Goal: Task Accomplishment & Management: Use online tool/utility

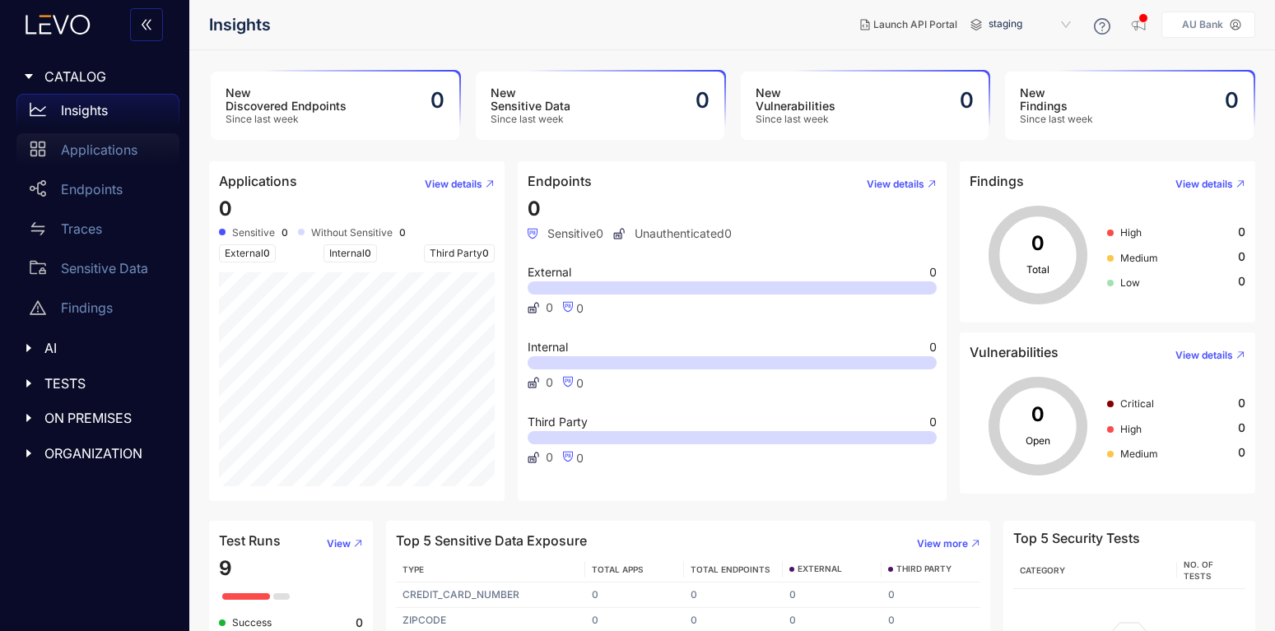
click at [72, 146] on p "Applications" at bounding box center [99, 149] width 77 height 15
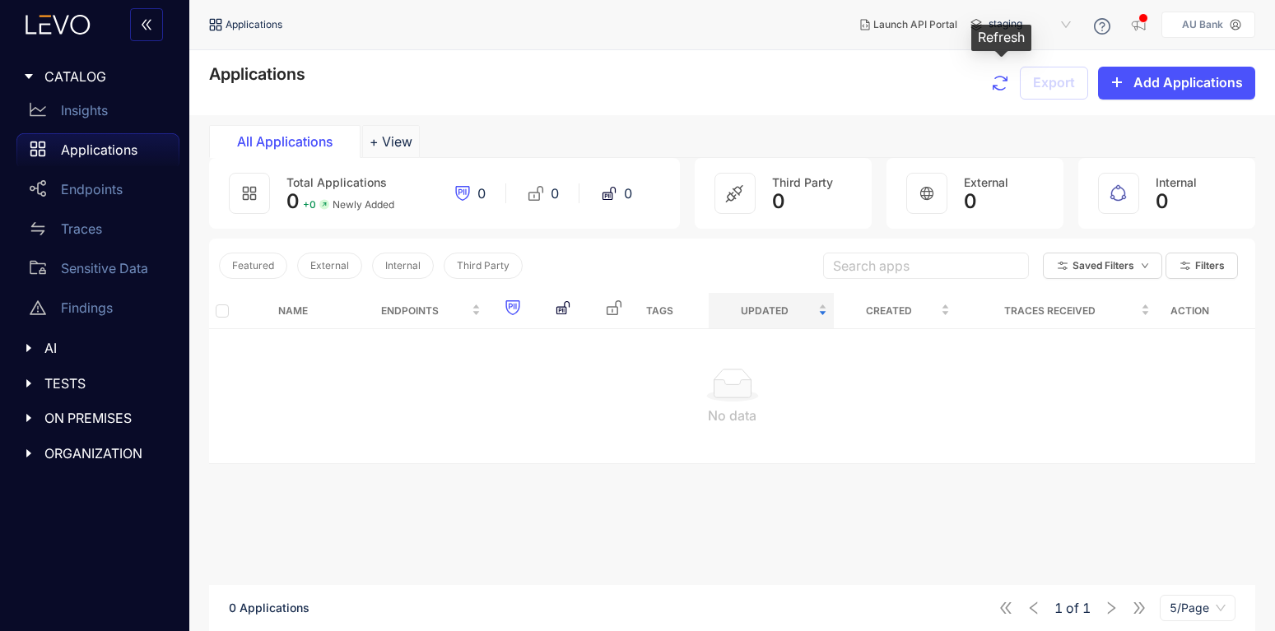
click at [995, 74] on icon "button" at bounding box center [1000, 83] width 20 height 20
click at [96, 199] on div "Endpoints" at bounding box center [97, 189] width 163 height 33
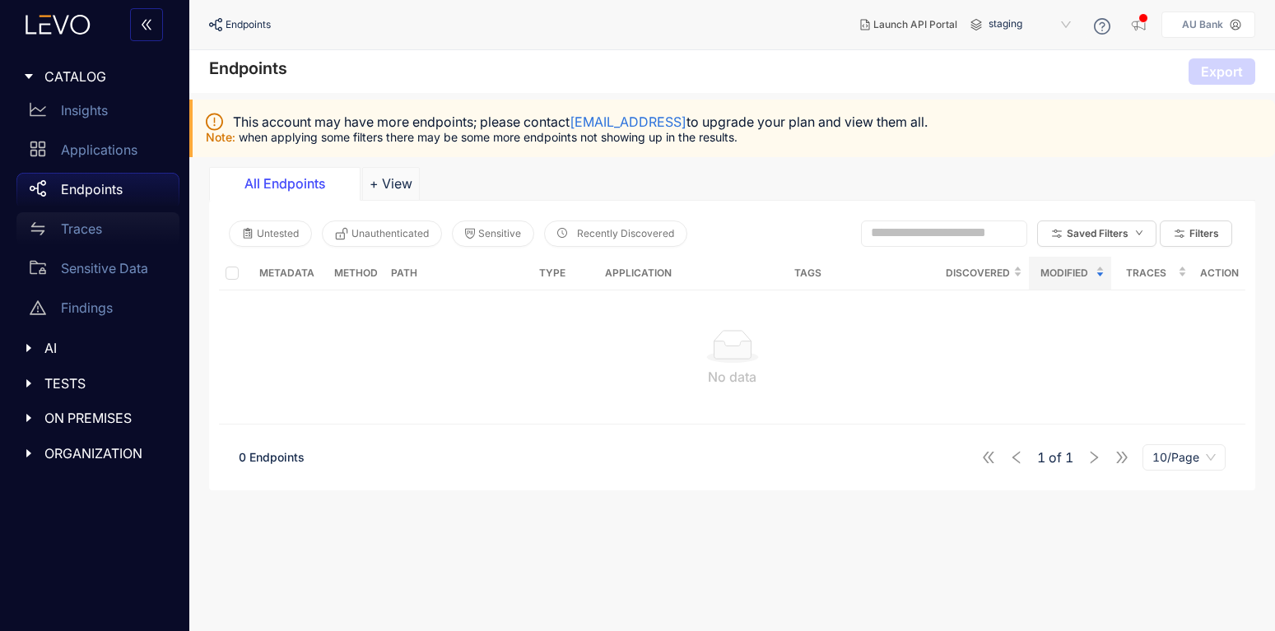
click at [89, 237] on div "Traces" at bounding box center [97, 228] width 163 height 33
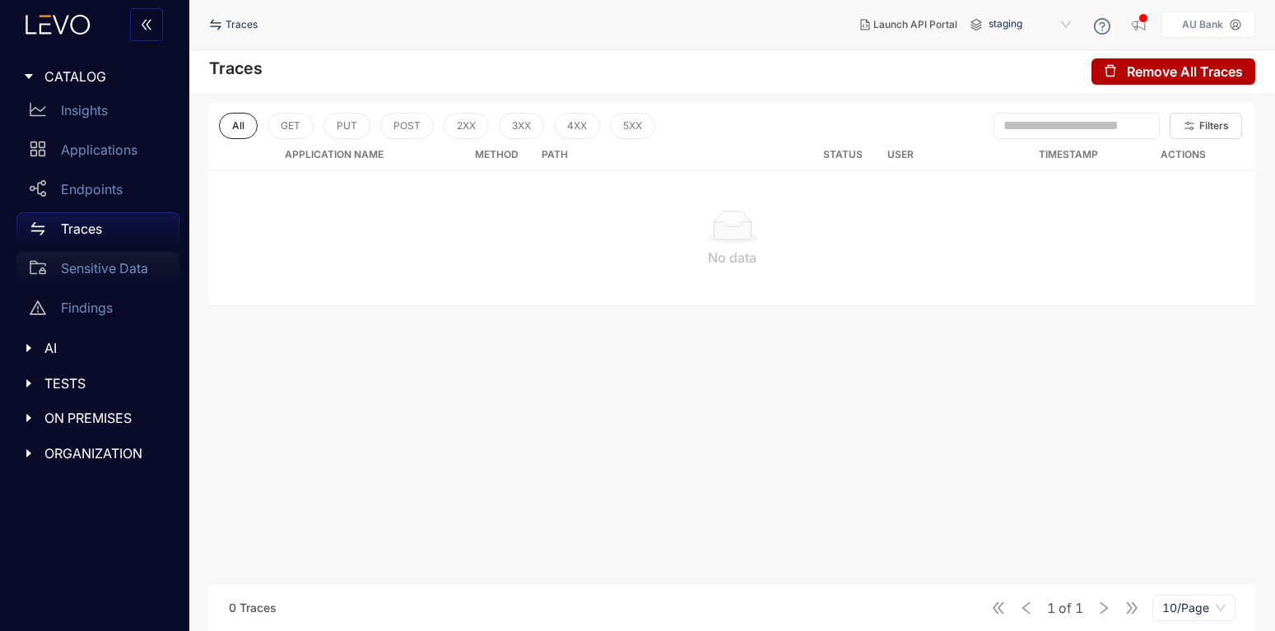
click at [130, 277] on div "Sensitive Data" at bounding box center [97, 268] width 163 height 33
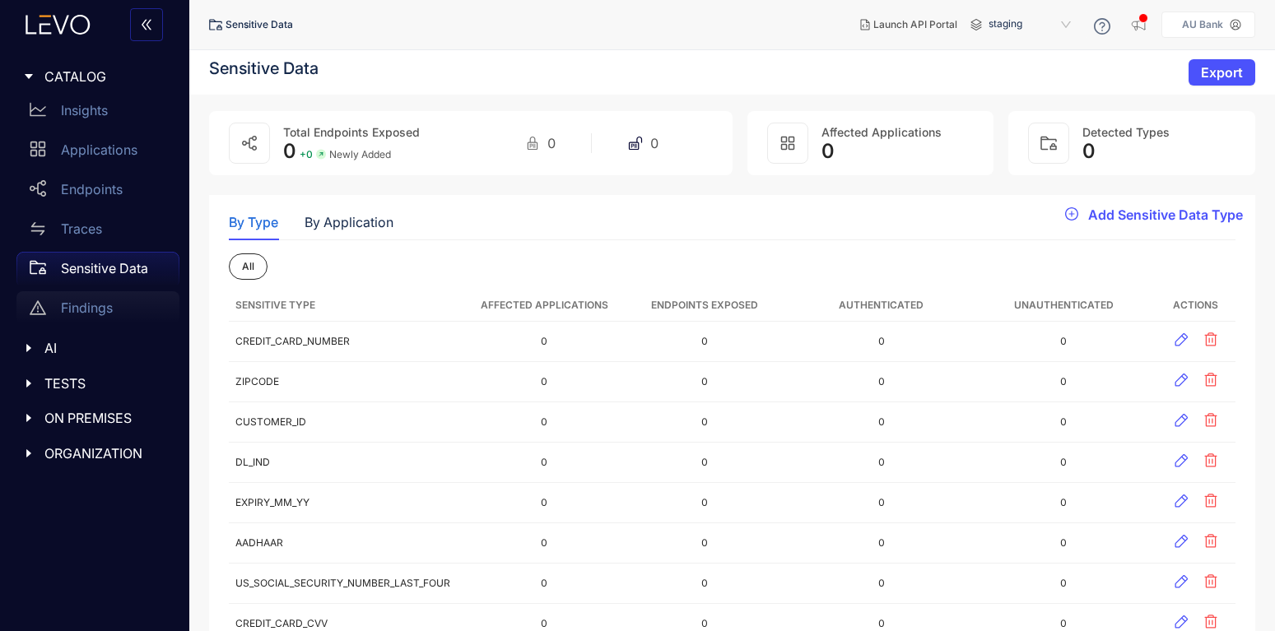
click at [108, 307] on p "Findings" at bounding box center [87, 308] width 52 height 15
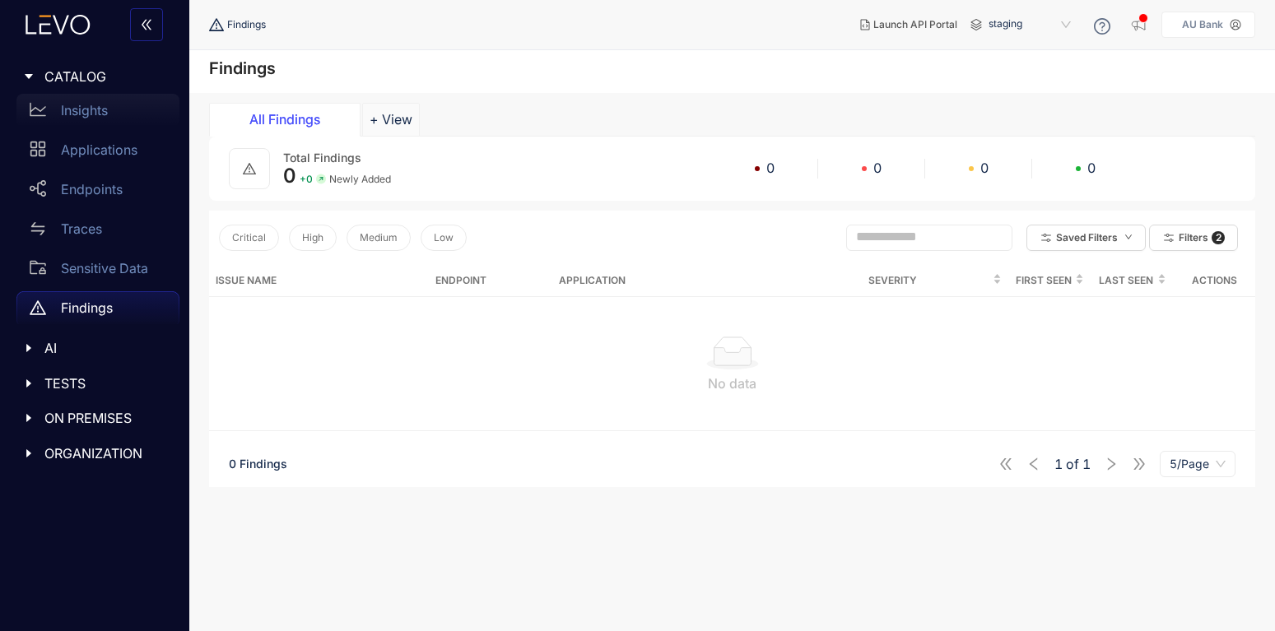
click at [128, 110] on div "Insights" at bounding box center [97, 110] width 163 height 33
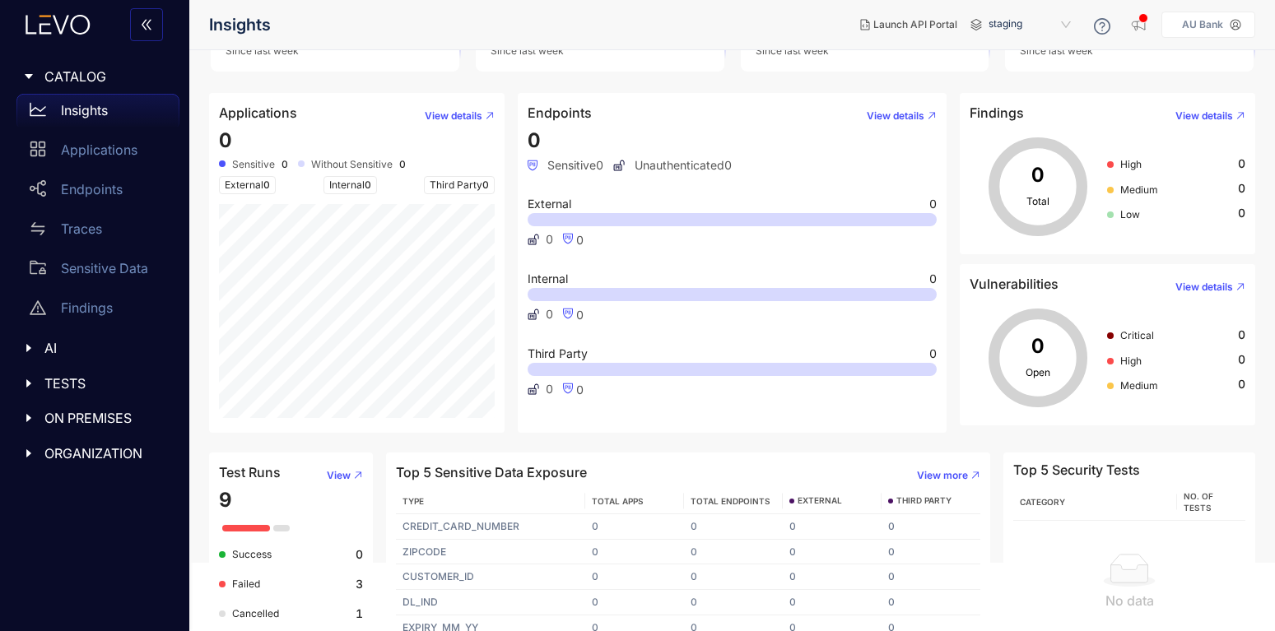
scroll to position [88, 0]
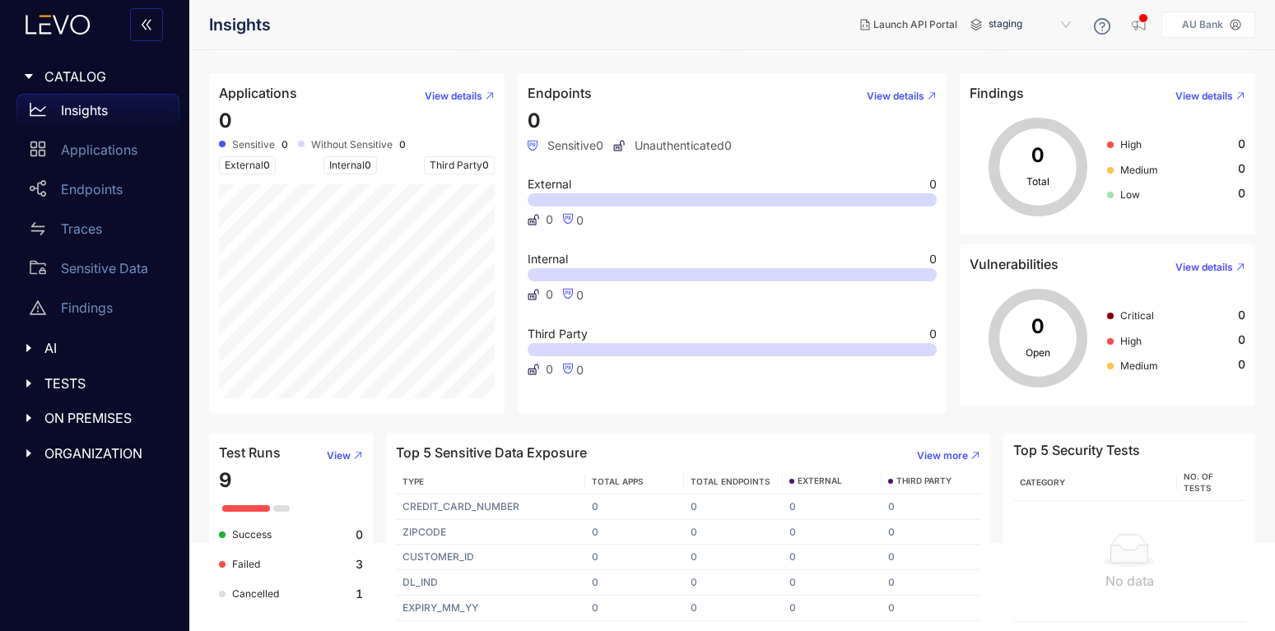
click at [26, 344] on icon "caret-right" at bounding box center [29, 349] width 12 height 12
click at [77, 385] on p "MCP" at bounding box center [76, 382] width 30 height 15
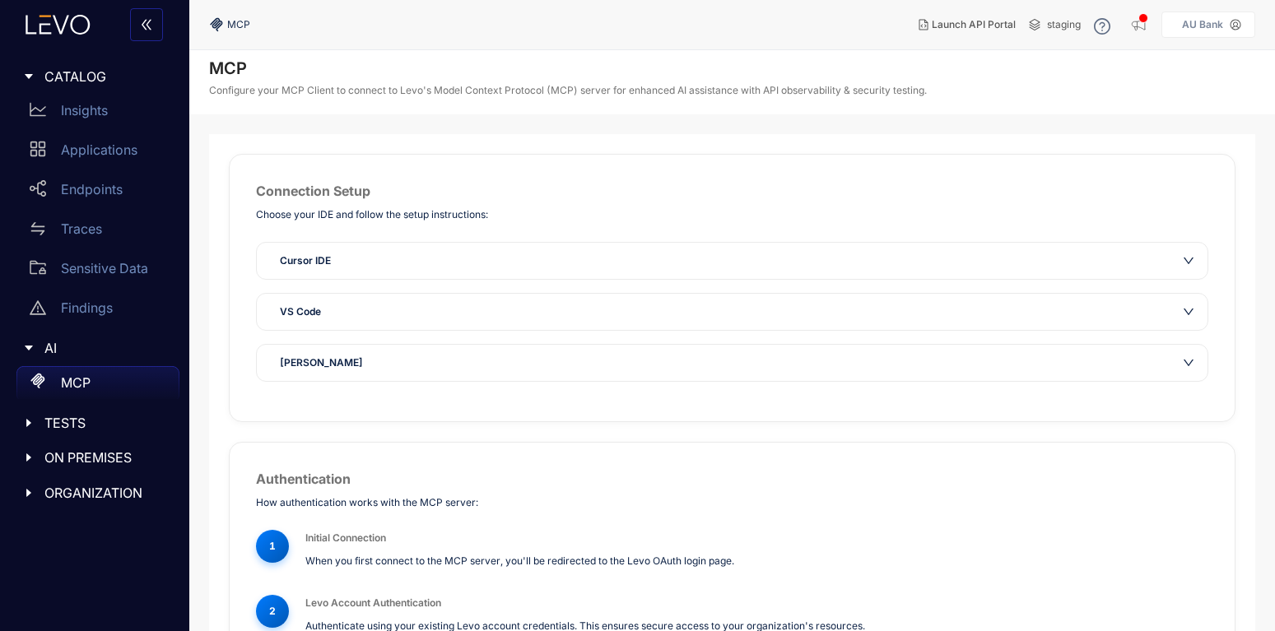
click at [43, 348] on div at bounding box center [33, 348] width 21 height 15
click at [40, 356] on div at bounding box center [33, 348] width 21 height 15
click at [68, 417] on span "TESTS" at bounding box center [105, 423] width 122 height 15
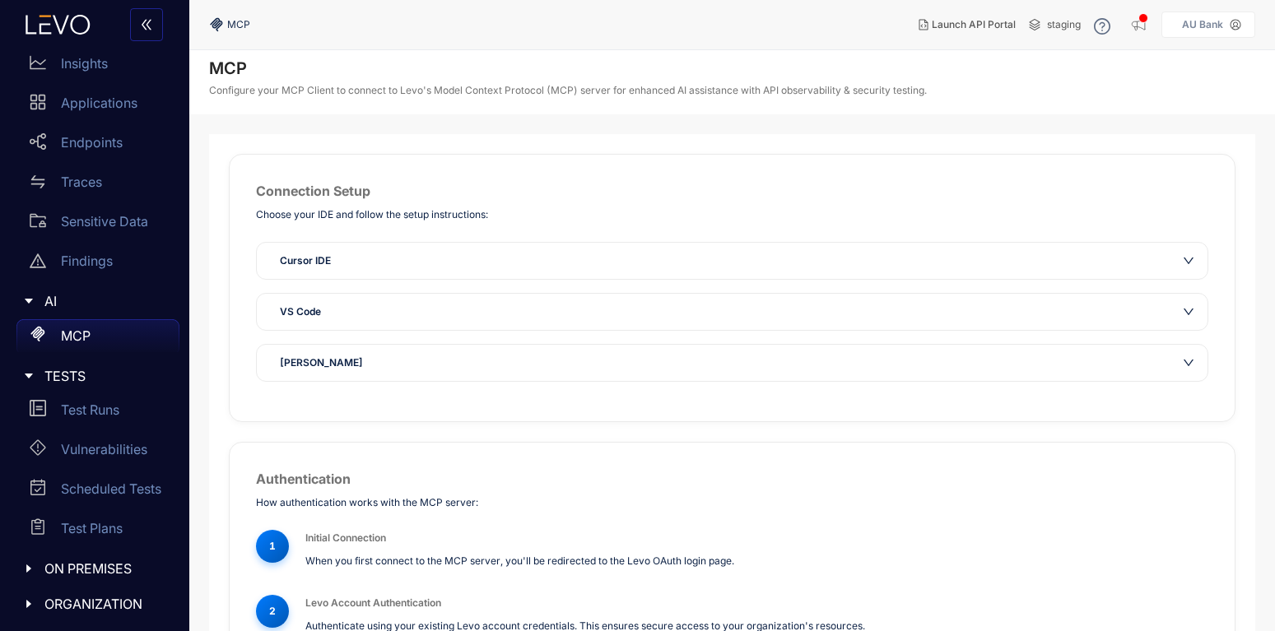
click at [96, 574] on span "ON PREMISES" at bounding box center [105, 569] width 122 height 15
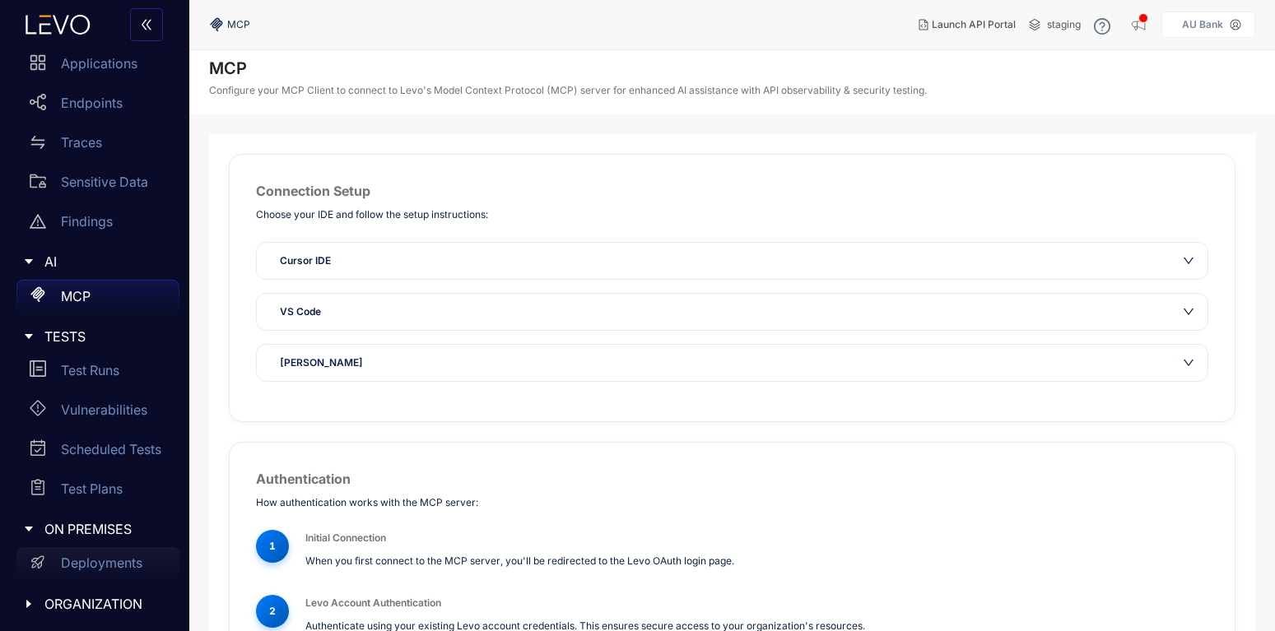
click at [117, 555] on div "Deployments" at bounding box center [97, 564] width 163 height 33
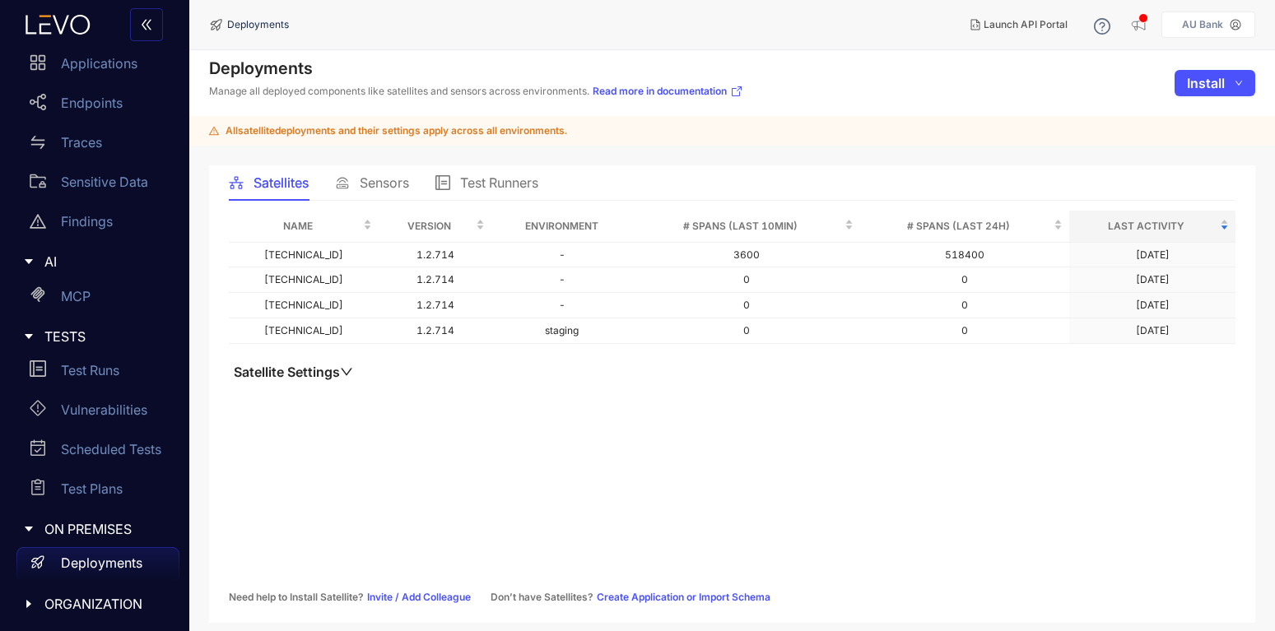
click at [341, 376] on button "Satellite Settings" at bounding box center [293, 372] width 129 height 16
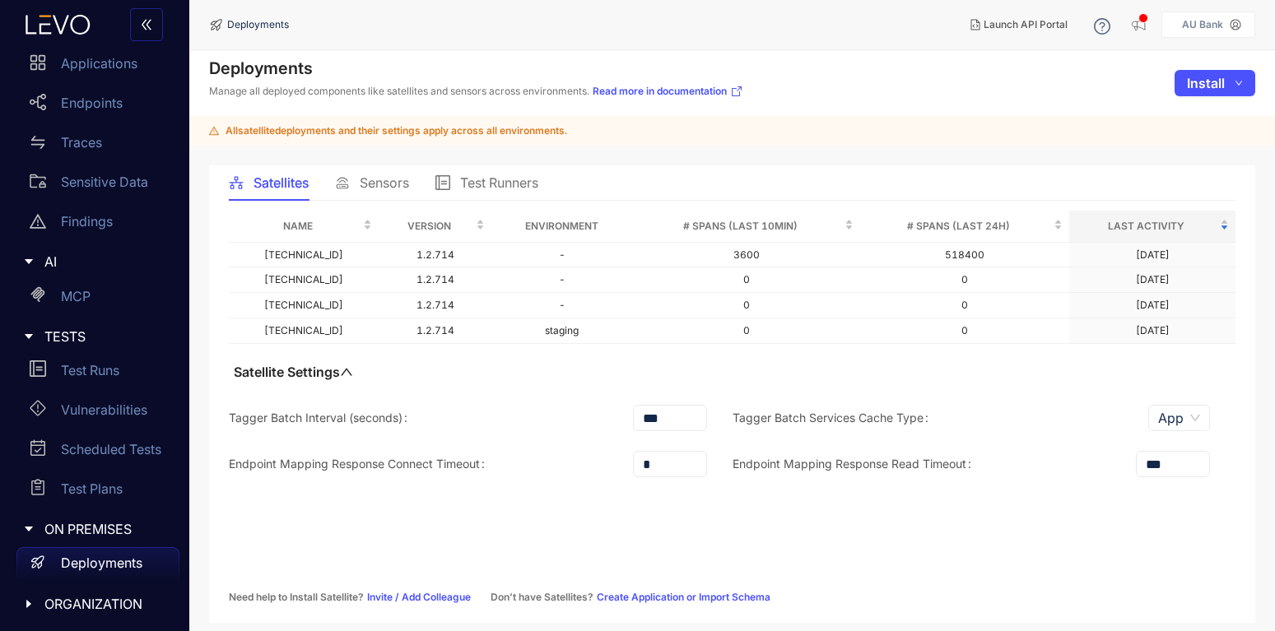
click at [376, 174] on div "Sensors" at bounding box center [372, 182] width 74 height 35
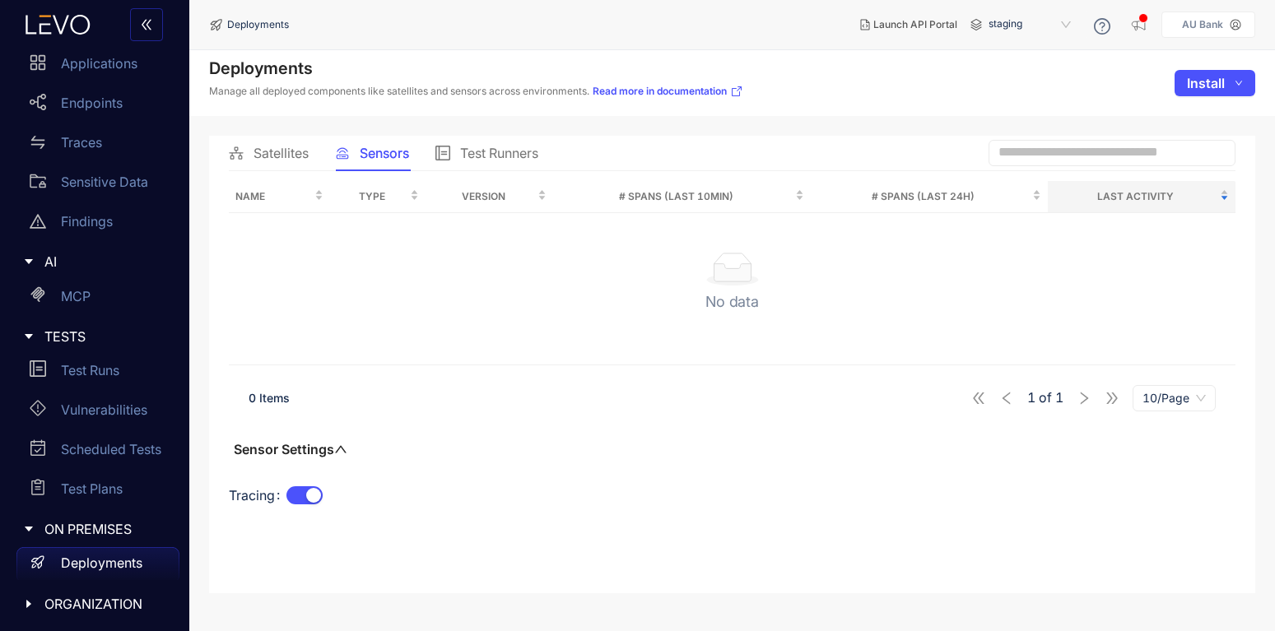
click at [827, 149] on div "Satellites Sensors Test Runners" at bounding box center [732, 153] width 1007 height 35
click at [498, 156] on span "Test Runners" at bounding box center [499, 153] width 78 height 15
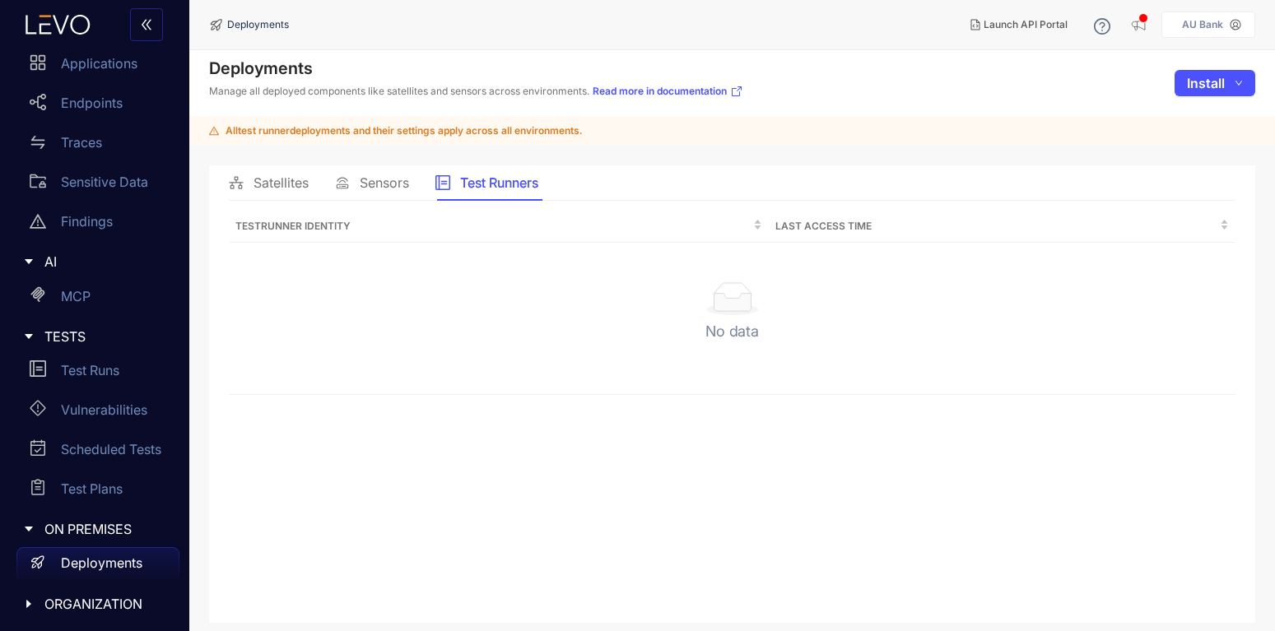
click at [389, 189] on span "Sensors" at bounding box center [384, 182] width 49 height 15
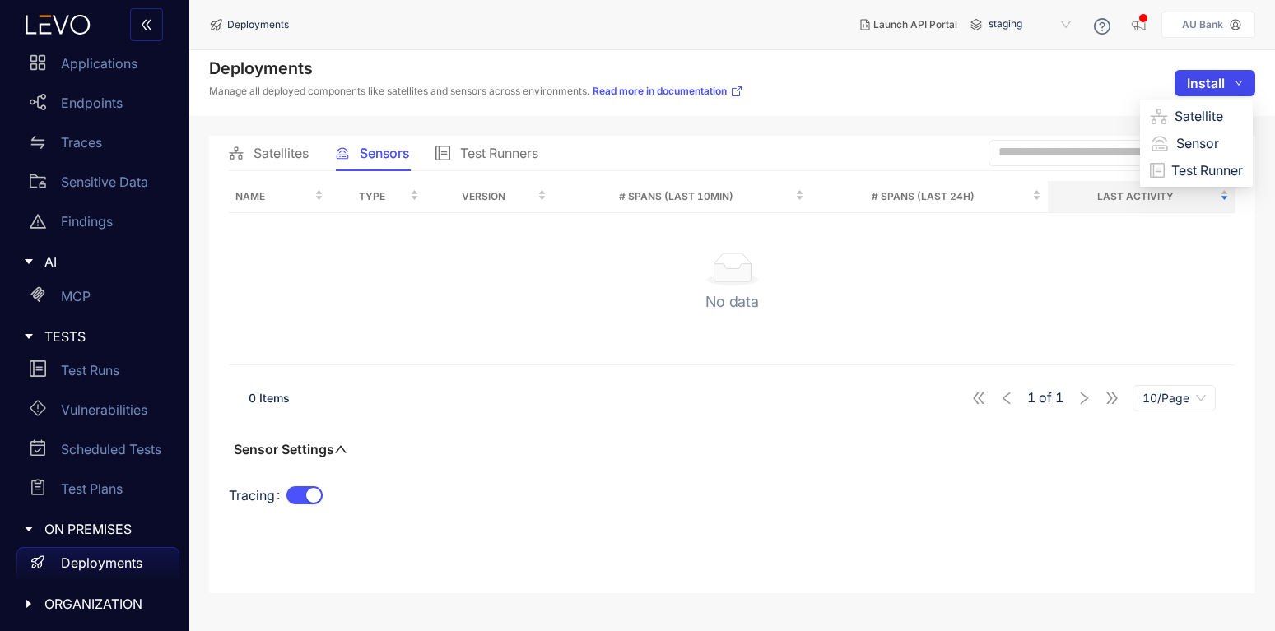
click at [1244, 88] on button "Install" at bounding box center [1215, 83] width 81 height 26
click at [1199, 137] on span "Sensor" at bounding box center [1210, 143] width 67 height 18
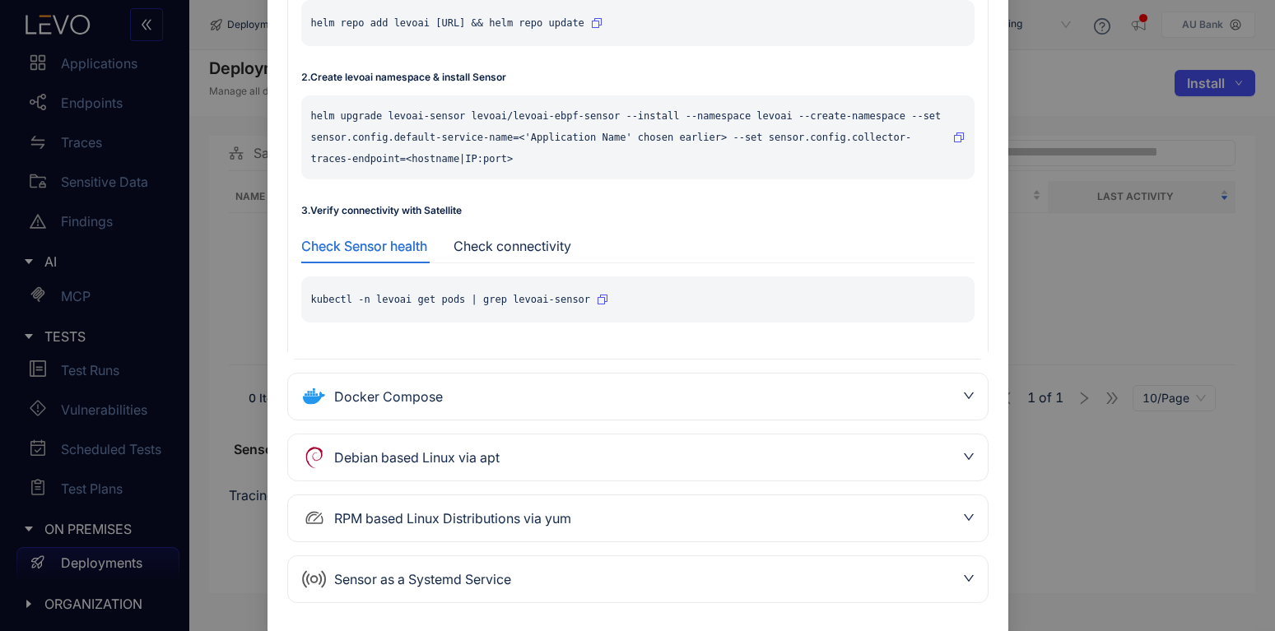
scroll to position [258, 0]
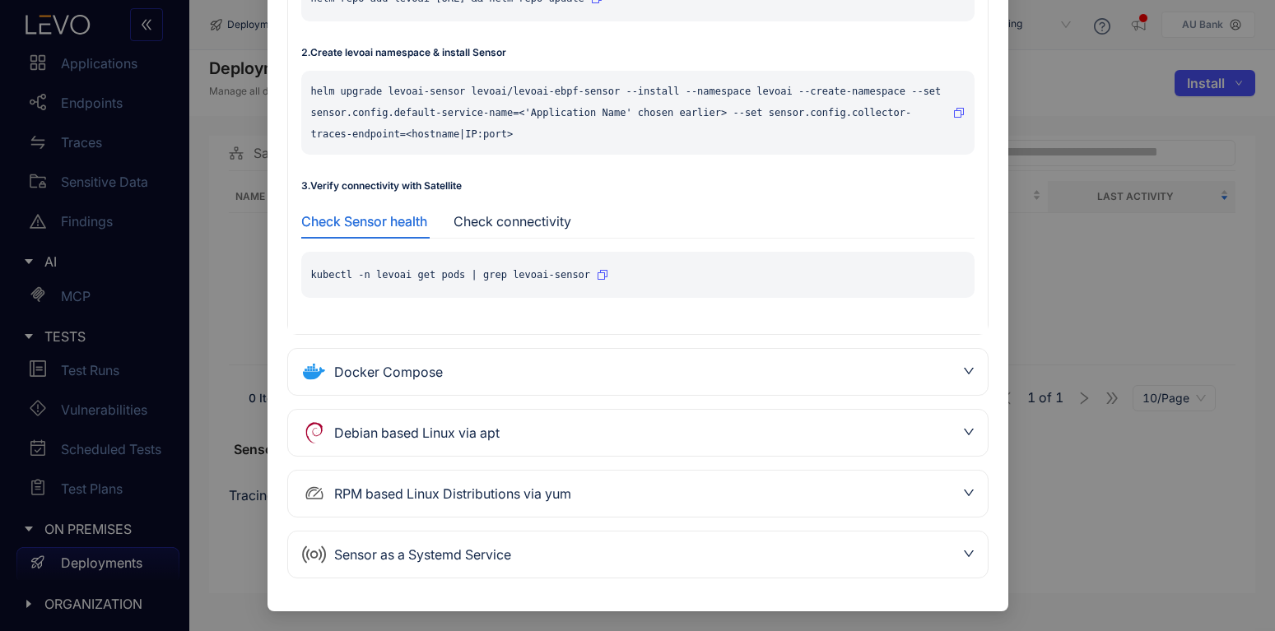
click at [538, 432] on div "Debian based Linux via apt" at bounding box center [628, 433] width 654 height 26
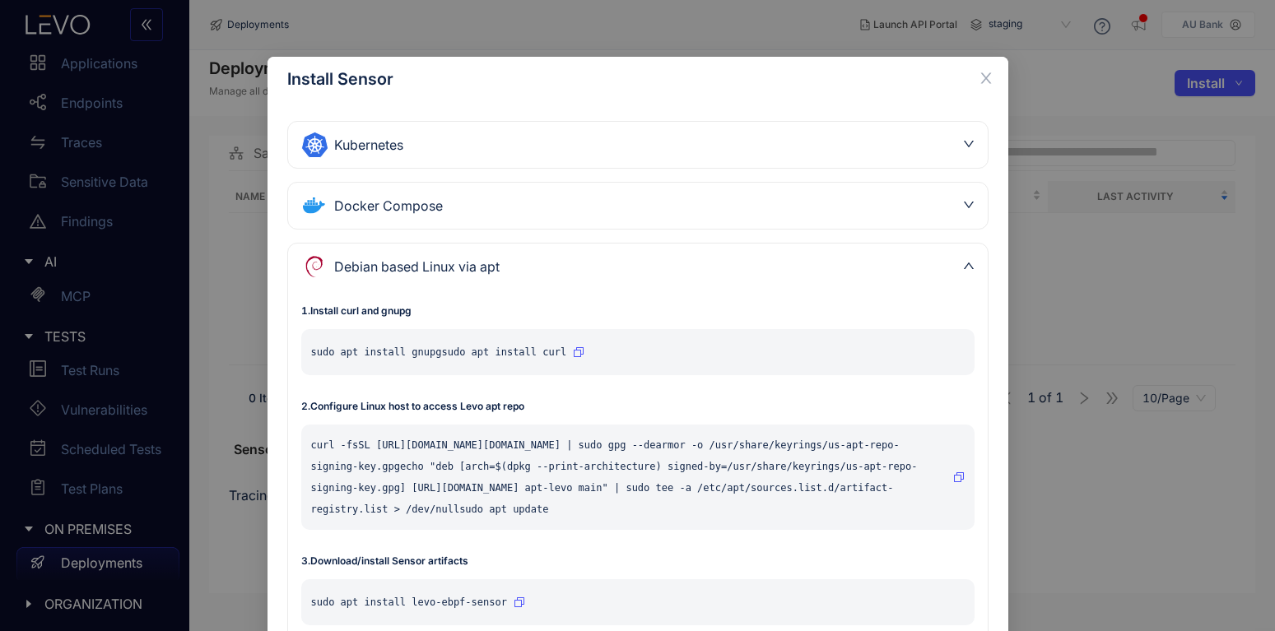
scroll to position [0, 0]
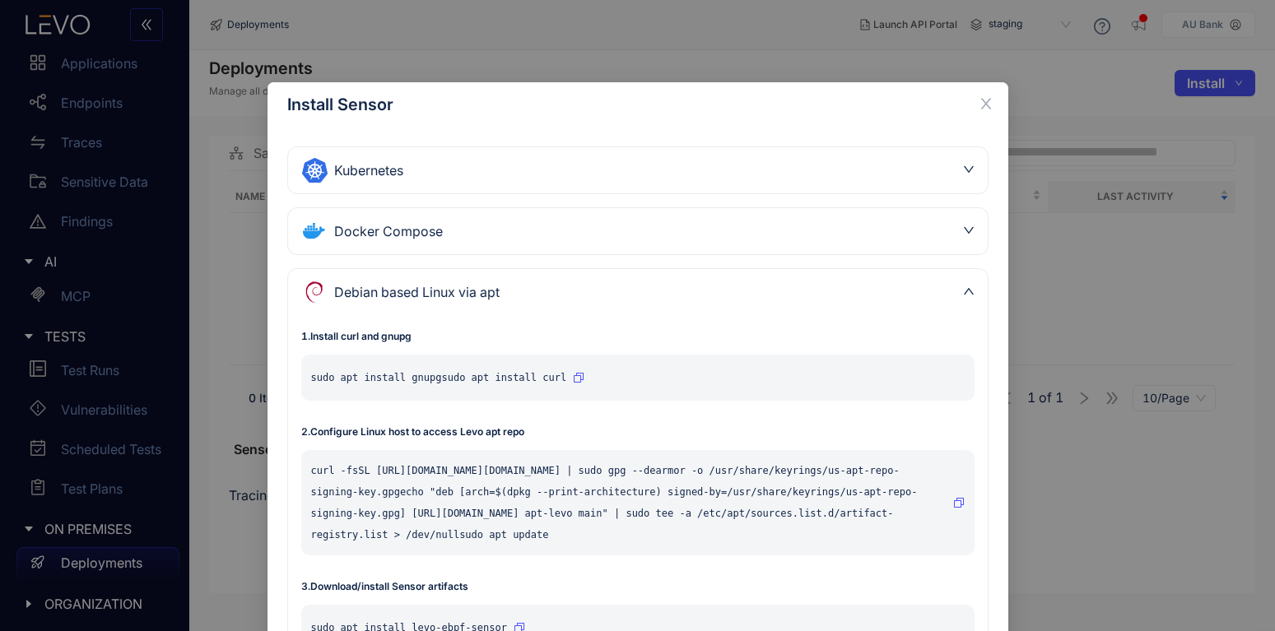
click at [752, 296] on div "Debian based Linux via apt" at bounding box center [628, 292] width 654 height 26
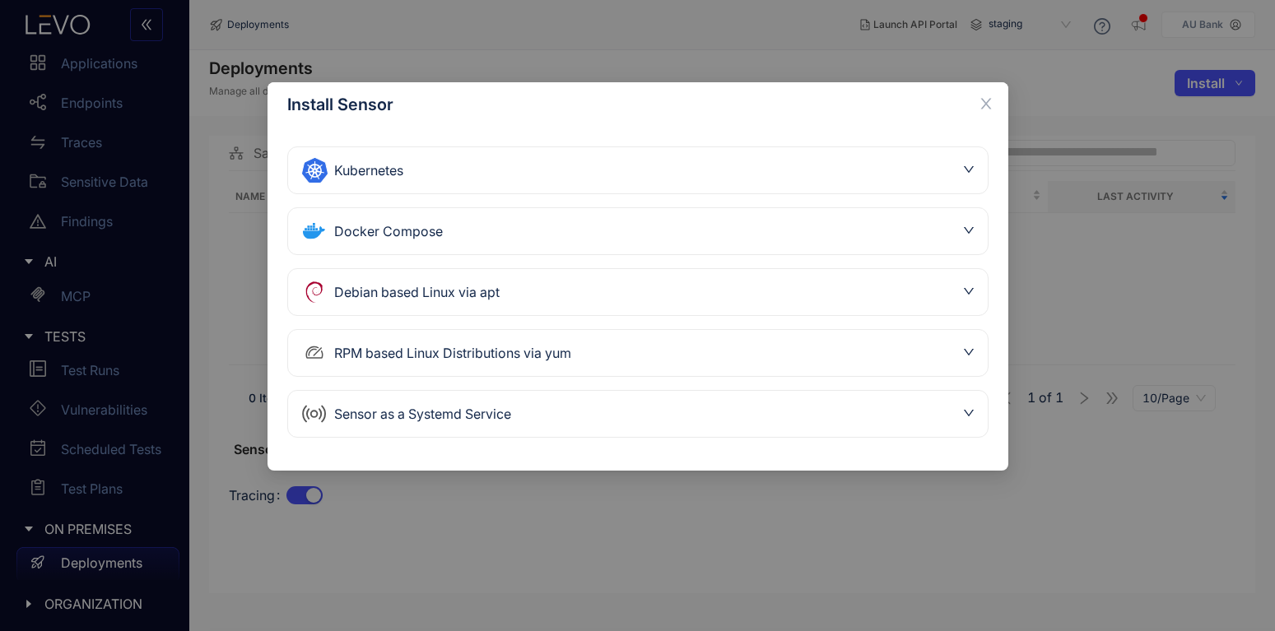
click at [380, 175] on div "Kubernetes" at bounding box center [628, 170] width 654 height 26
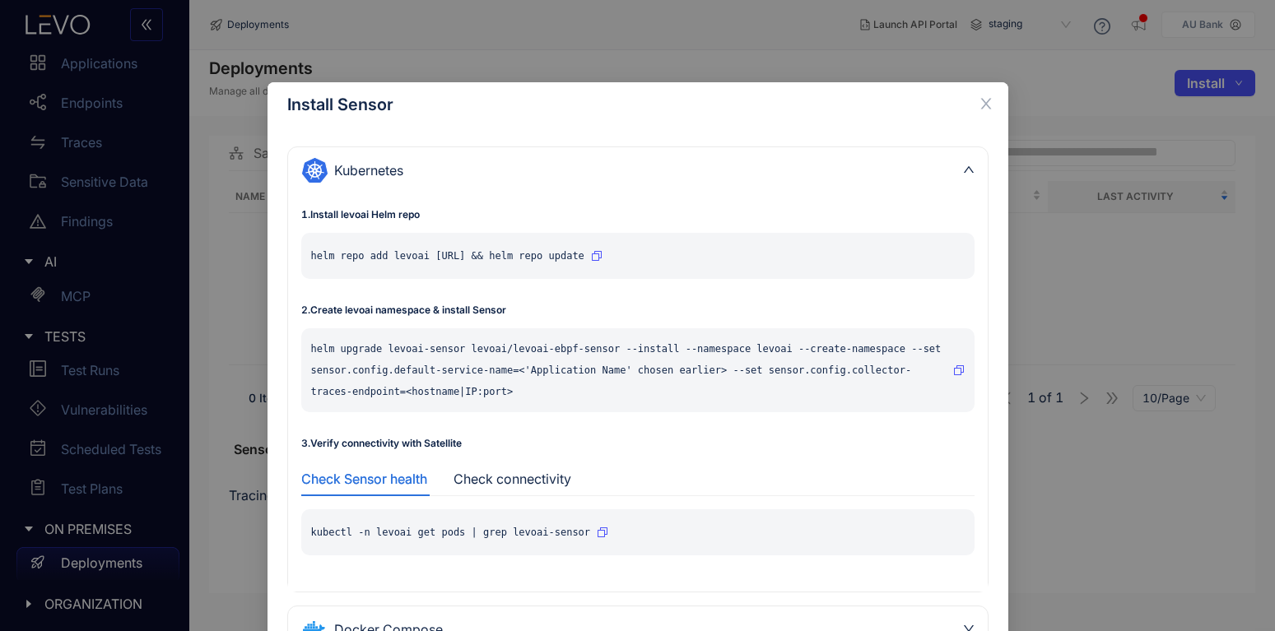
click at [531, 175] on div "Kubernetes" at bounding box center [628, 170] width 654 height 26
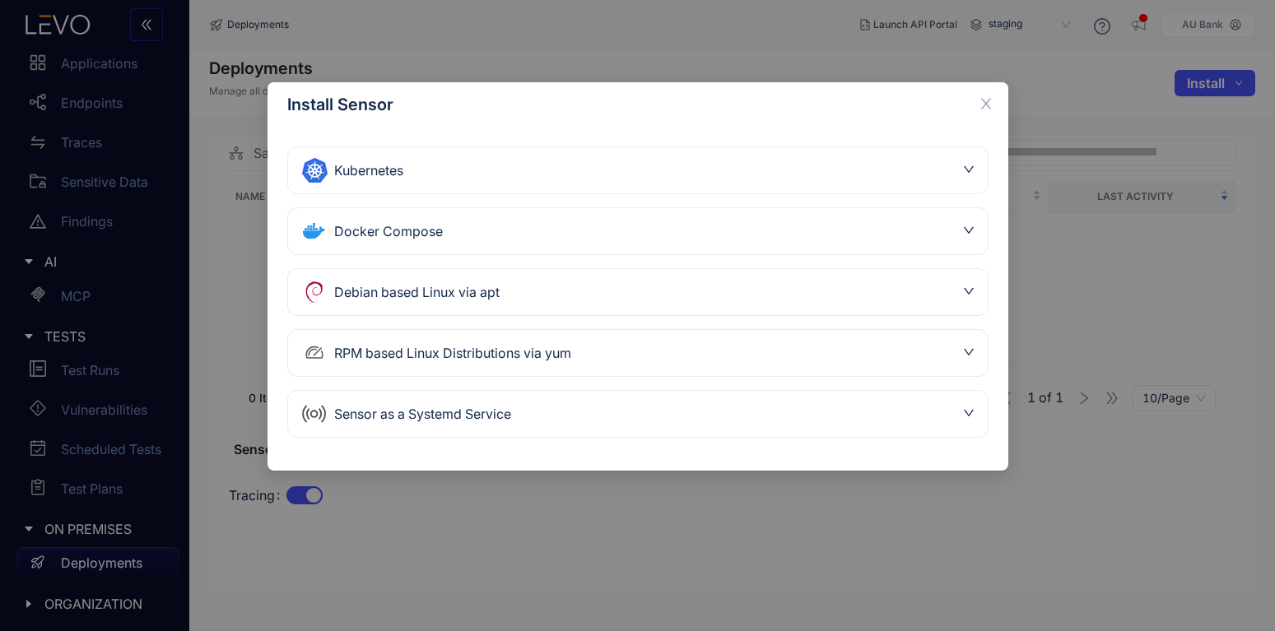
click at [408, 235] on div "Docker Compose" at bounding box center [628, 231] width 654 height 26
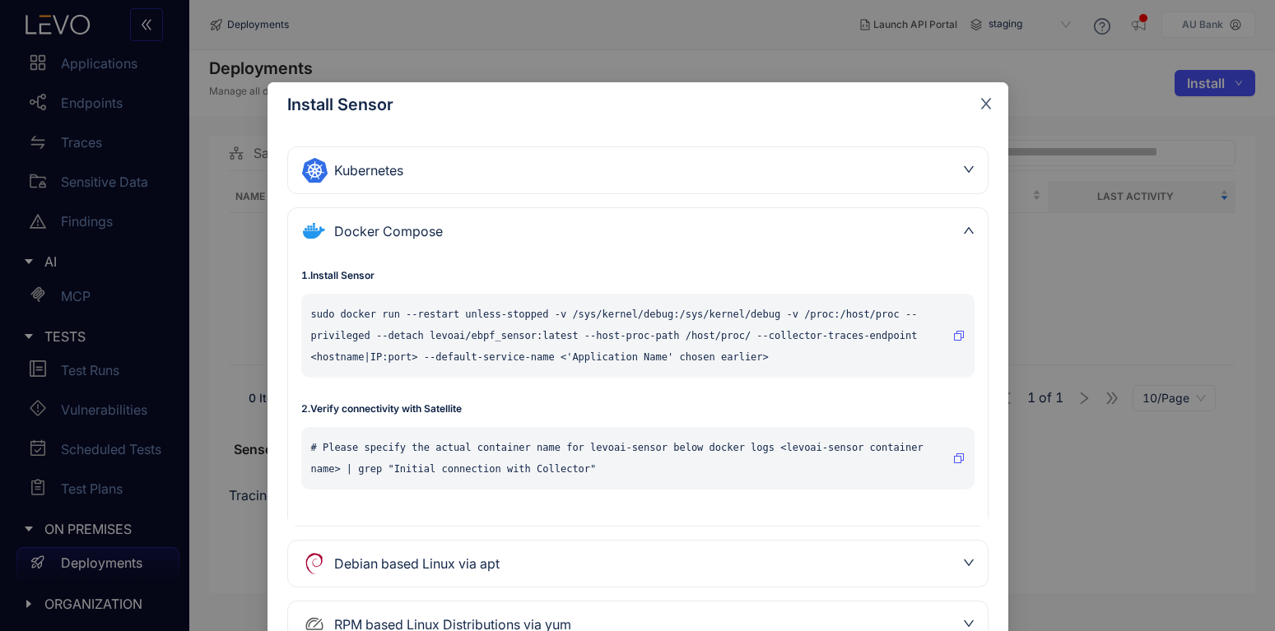
click at [989, 105] on icon "close" at bounding box center [986, 103] width 15 height 15
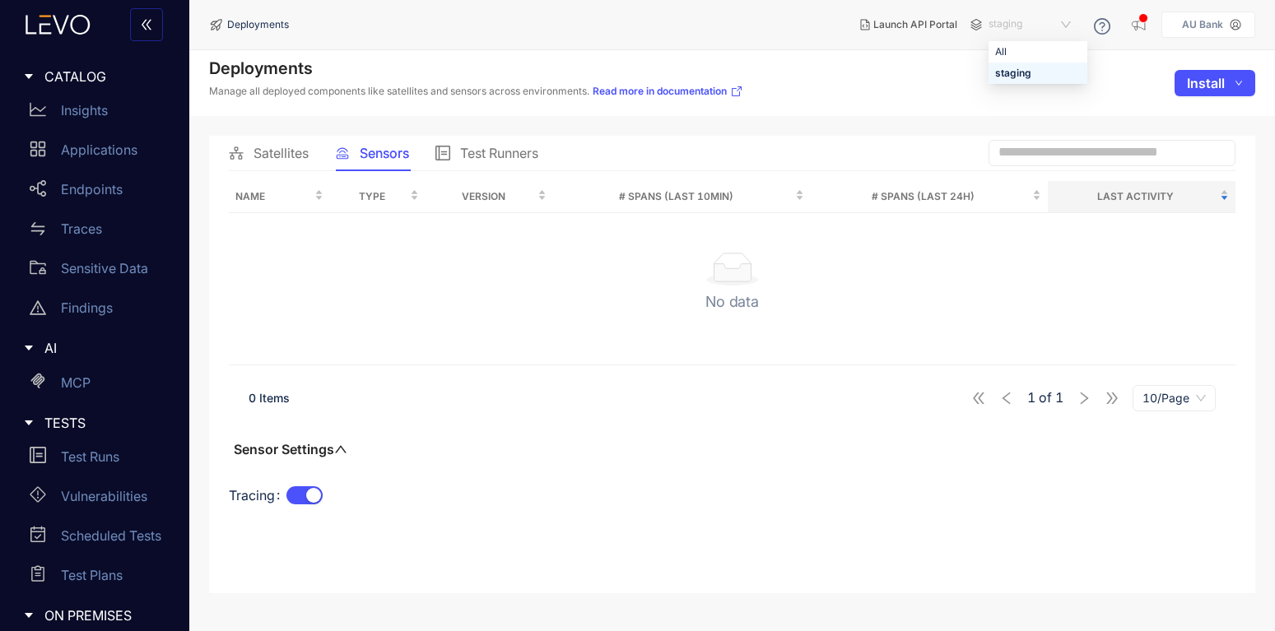
click at [1062, 25] on span "staging" at bounding box center [1032, 25] width 86 height 26
click at [878, 23] on span "Launch API Portal" at bounding box center [916, 25] width 84 height 12
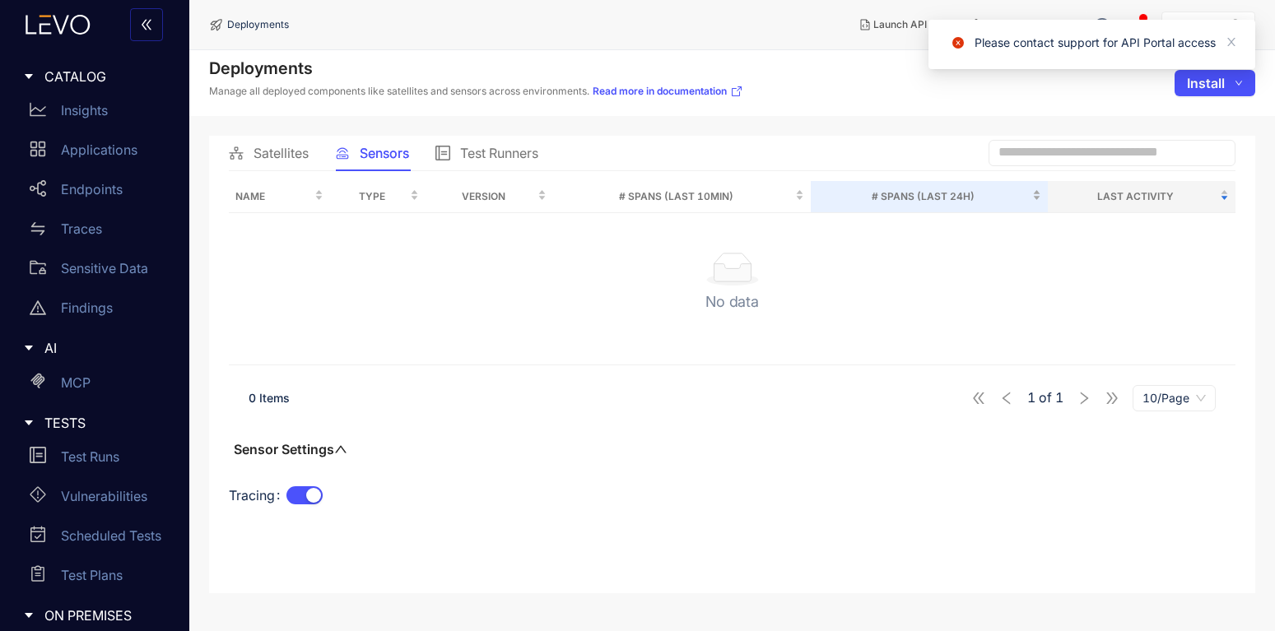
click at [960, 189] on span "# Spans (last 24h)" at bounding box center [923, 197] width 211 height 18
click at [1233, 48] on icon "close" at bounding box center [1232, 42] width 12 height 12
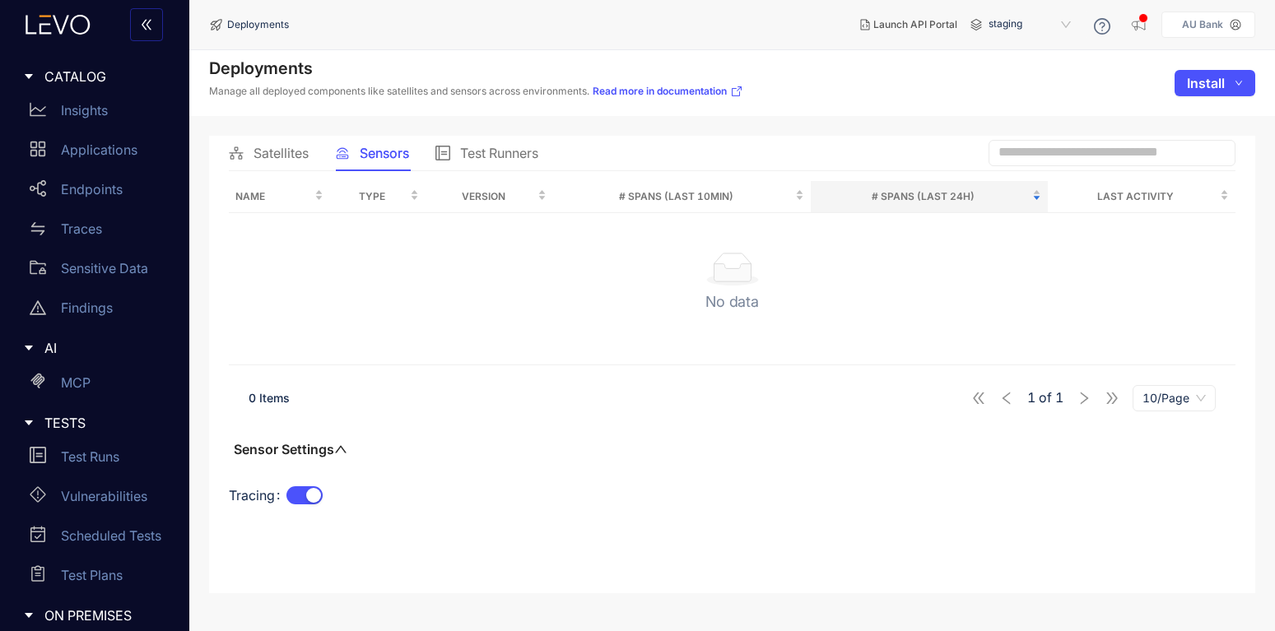
click at [1218, 26] on p "AU Bank" at bounding box center [1202, 25] width 41 height 12
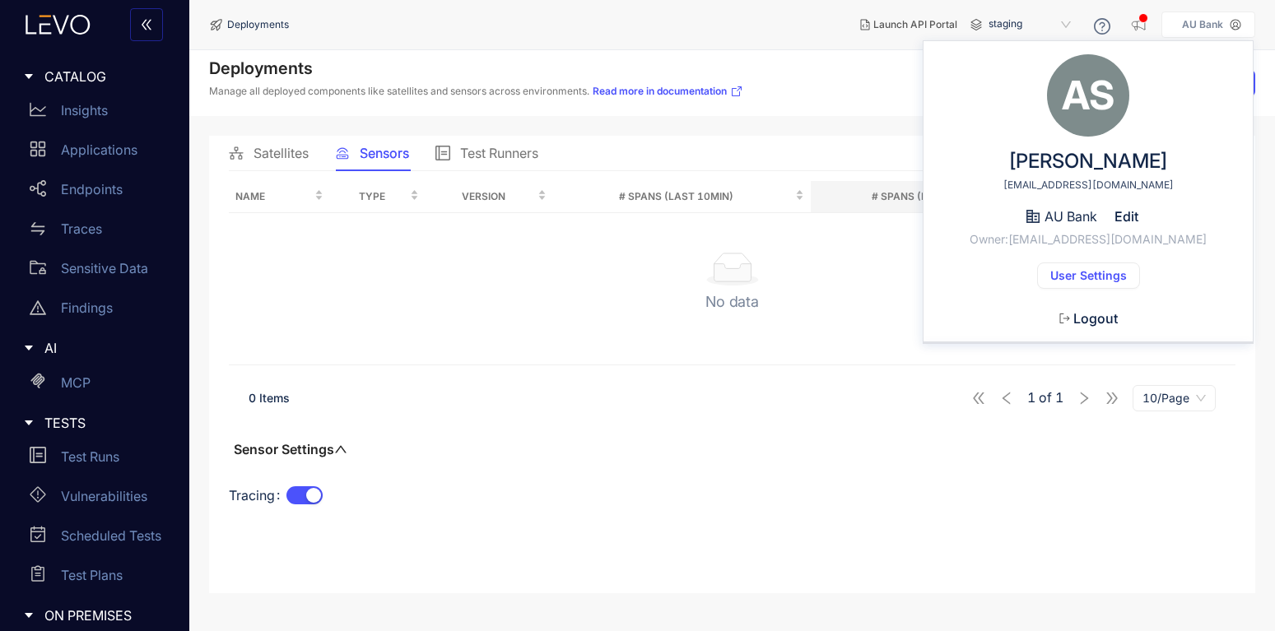
click at [869, 91] on div "Deployments Manage all deployed components like satellites and sensors across e…" at bounding box center [732, 83] width 1086 height 66
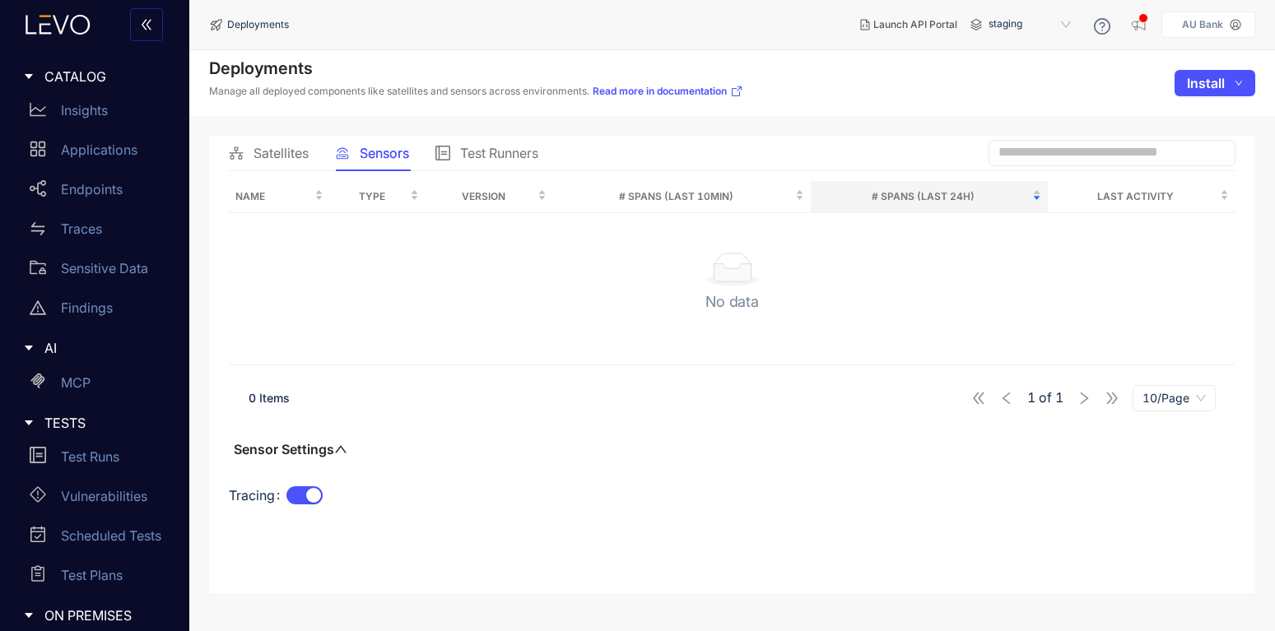
click at [487, 147] on span "Test Runners" at bounding box center [499, 153] width 78 height 15
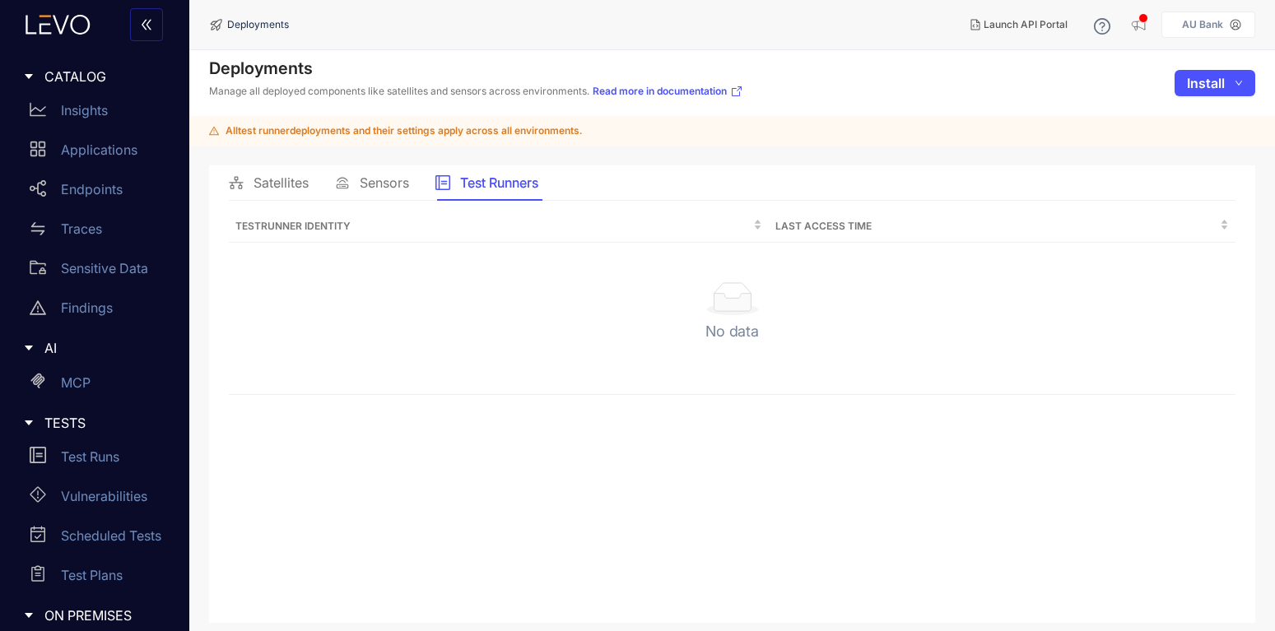
click at [355, 196] on div "Sensors" at bounding box center [372, 182] width 74 height 35
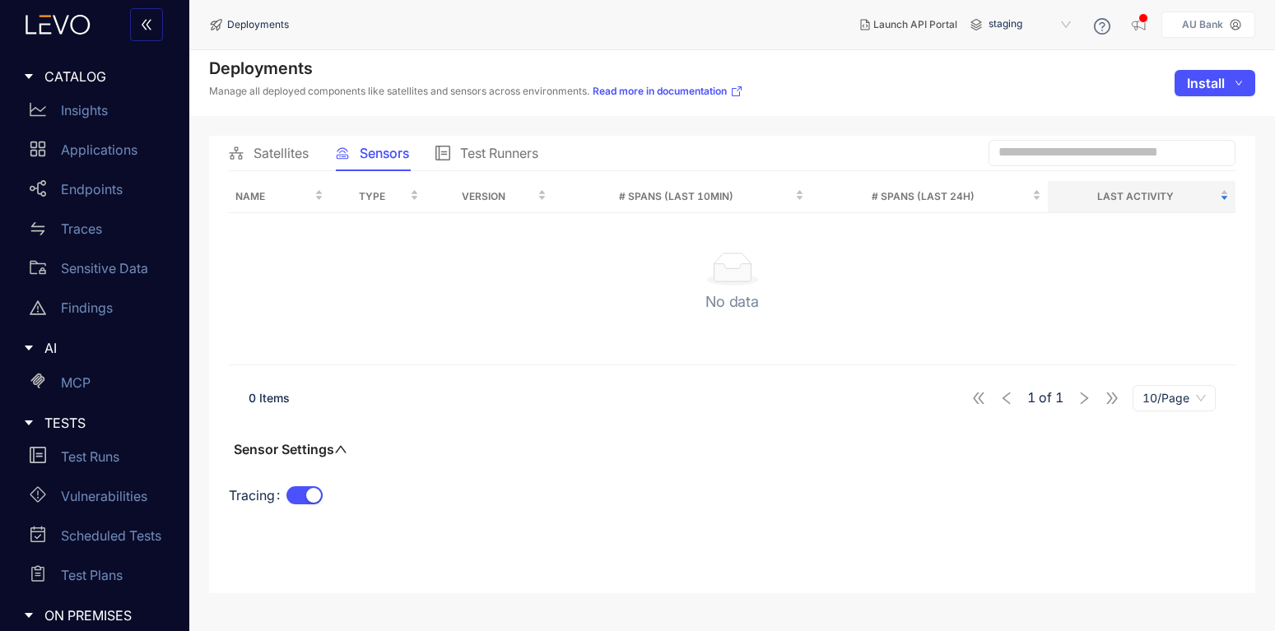
click at [1233, 25] on icon at bounding box center [1236, 25] width 12 height 12
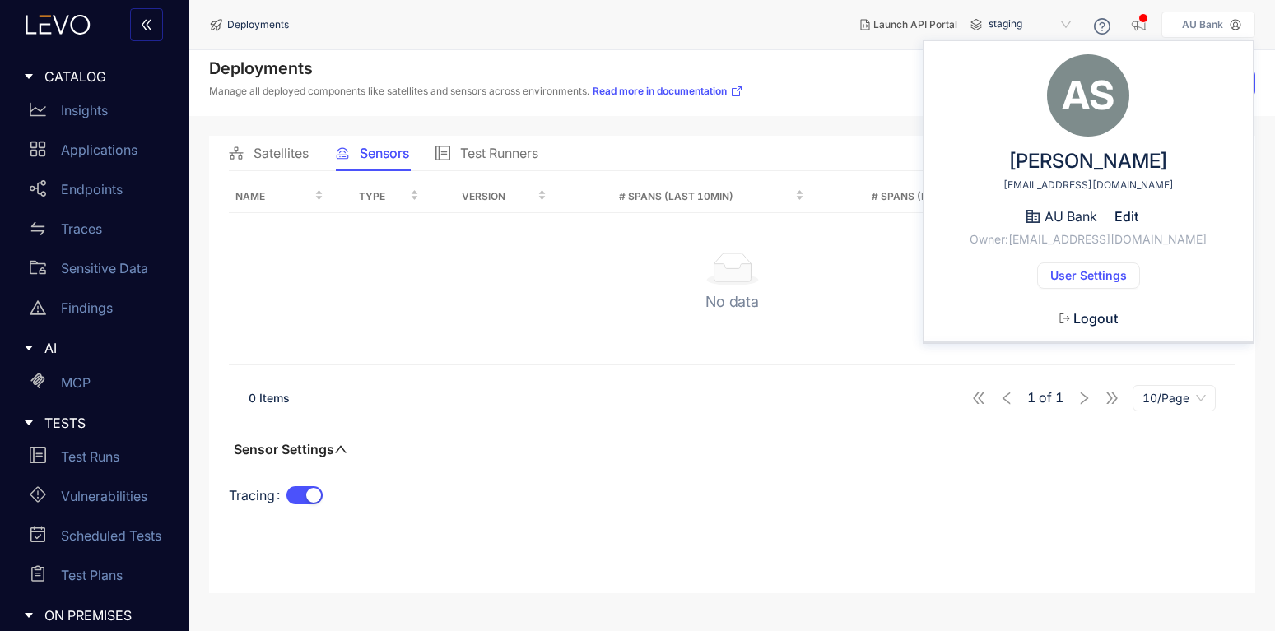
click at [874, 88] on div "Deployments Manage all deployed components like satellites and sensors across e…" at bounding box center [732, 83] width 1086 height 66
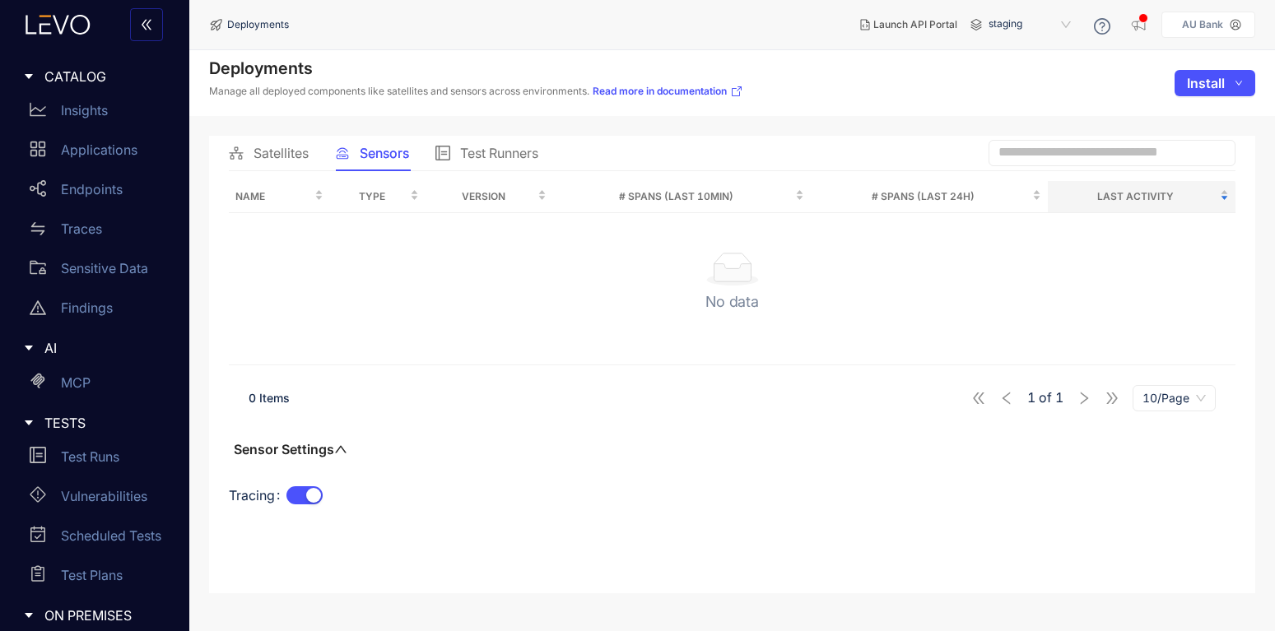
click at [1205, 25] on p "AU Bank" at bounding box center [1202, 25] width 41 height 12
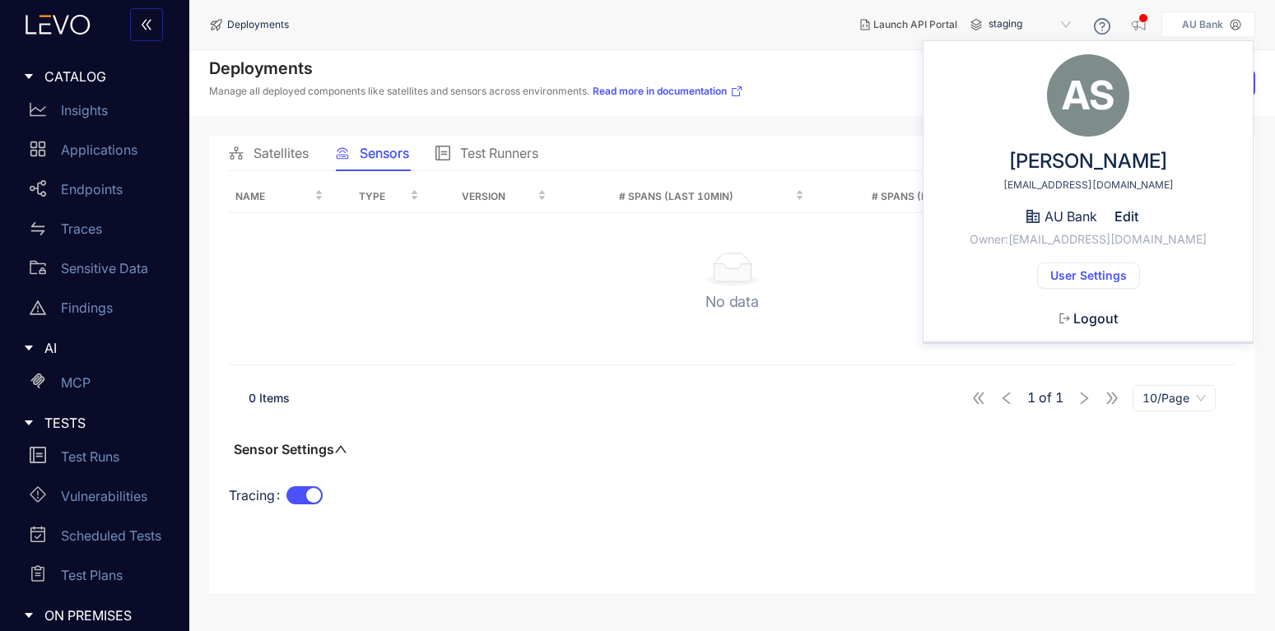
click at [911, 102] on div "Deployments Manage all deployed components like satellites and sensors across e…" at bounding box center [732, 83] width 1086 height 66
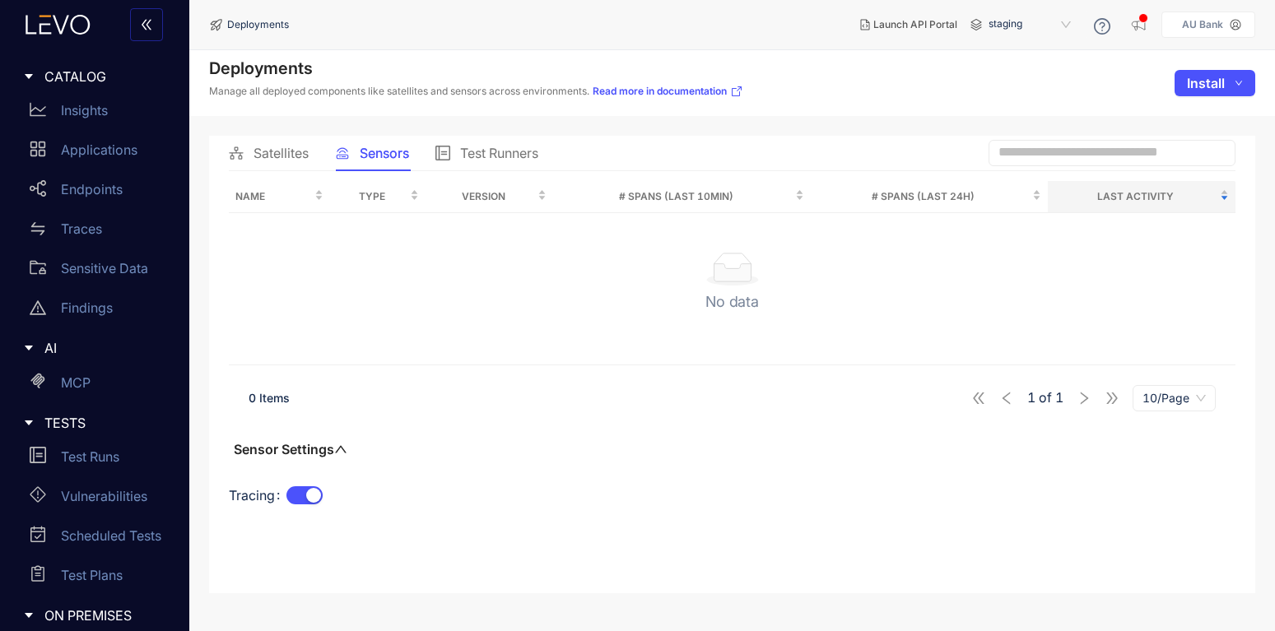
click at [1074, 311] on div "No data" at bounding box center [732, 289] width 981 height 72
